Goal: Task Accomplishment & Management: Manage account settings

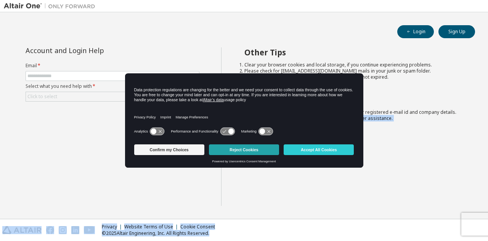
drag, startPoint x: 227, startPoint y: 182, endPoint x: 236, endPoint y: 151, distance: 32.9
click at [236, 151] on body "Login Sign Up Account and Login Help Email * Select what you need help with * C…" at bounding box center [244, 120] width 488 height 241
click at [236, 151] on button "Reject Cookies" at bounding box center [244, 149] width 70 height 11
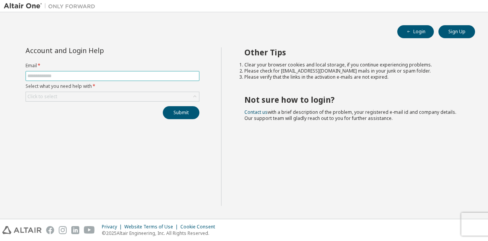
click at [87, 76] on input "text" at bounding box center [112, 76] width 170 height 6
click at [54, 93] on div "Click to select" at bounding box center [42, 96] width 30 height 6
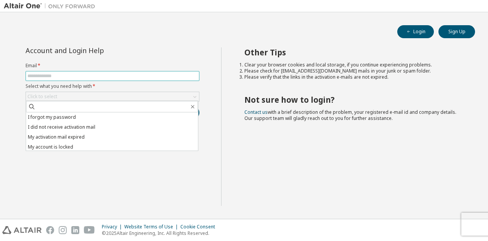
click at [136, 77] on input "text" at bounding box center [112, 76] width 170 height 6
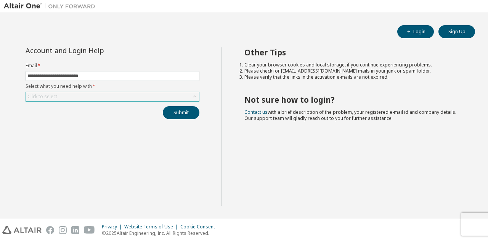
click at [89, 95] on div "Click to select" at bounding box center [112, 96] width 173 height 9
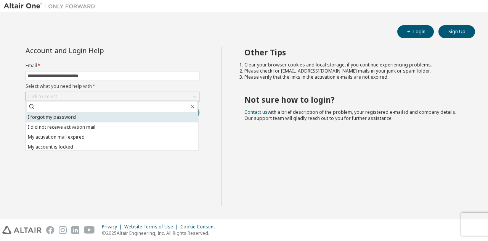
click at [64, 118] on li "I forgot my password" at bounding box center [112, 117] width 172 height 10
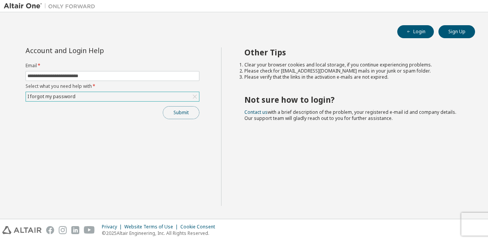
click at [184, 116] on button "Submit" at bounding box center [181, 112] width 37 height 13
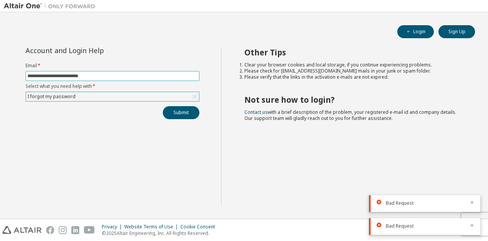
click at [128, 75] on input "**********" at bounding box center [112, 76] width 170 height 6
type input "*"
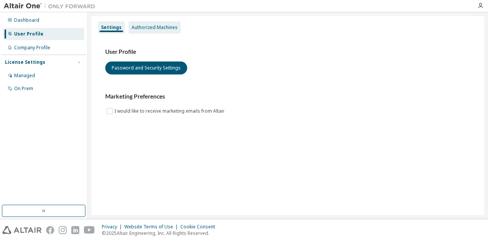
click at [156, 31] on div "Authorized Machines" at bounding box center [155, 27] width 52 height 12
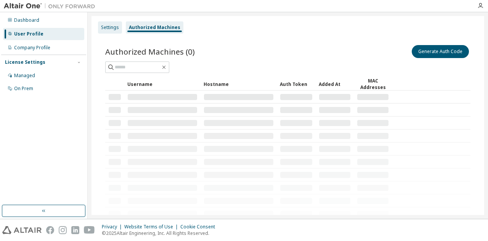
click at [108, 27] on div "Settings" at bounding box center [110, 27] width 18 height 6
